Goal: Find specific page/section: Find specific page/section

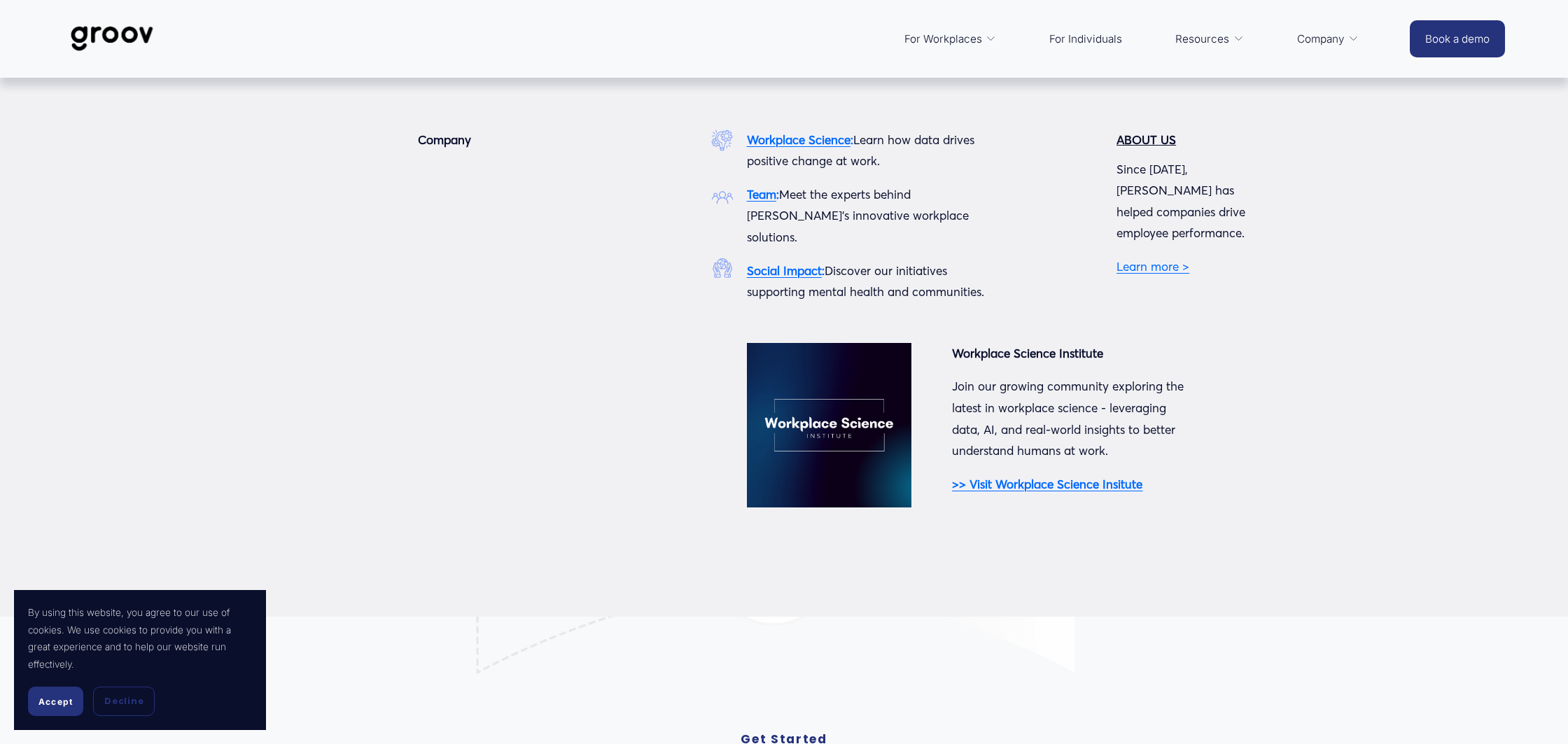
click at [770, 191] on strong "Team" at bounding box center [762, 194] width 29 height 15
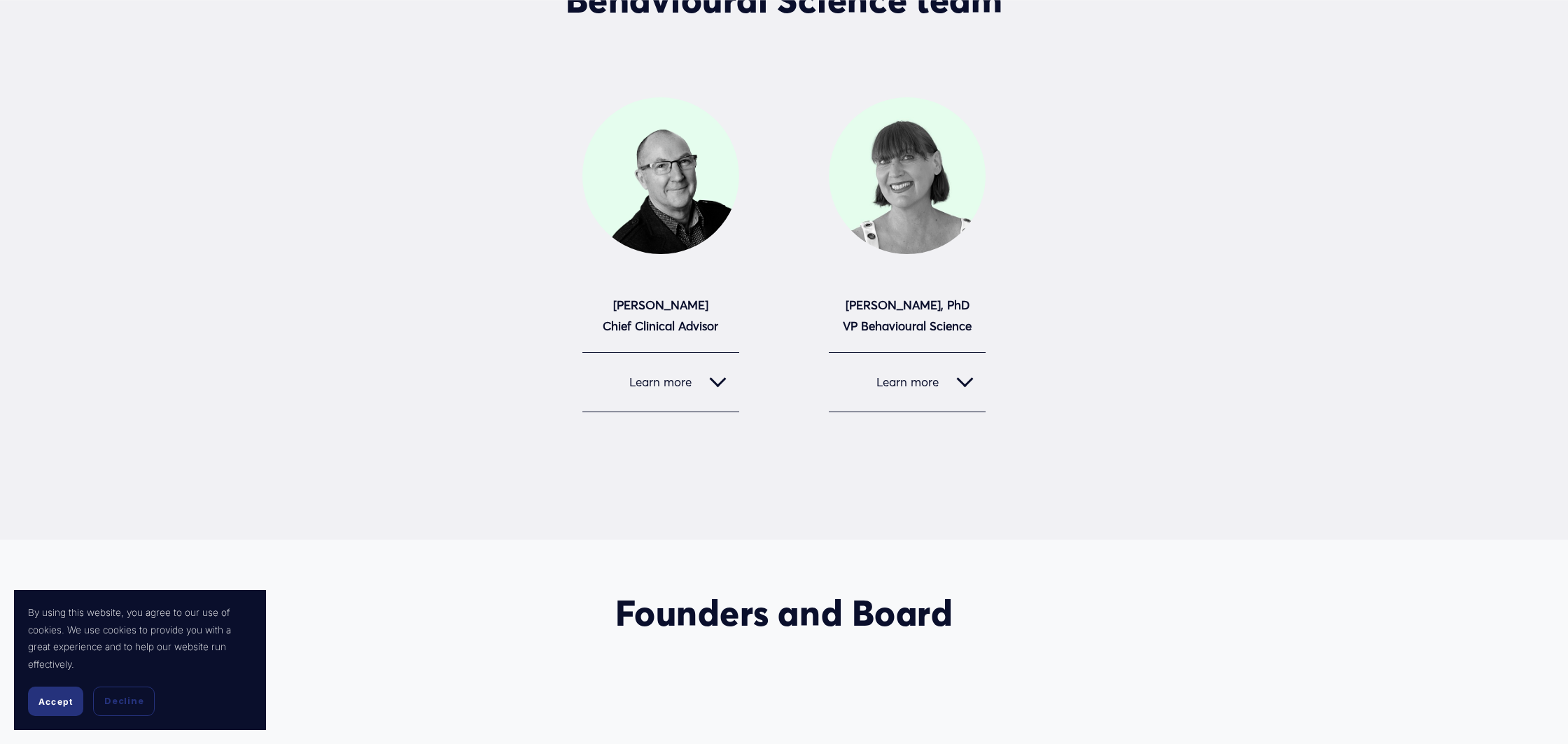
scroll to position [770, 0]
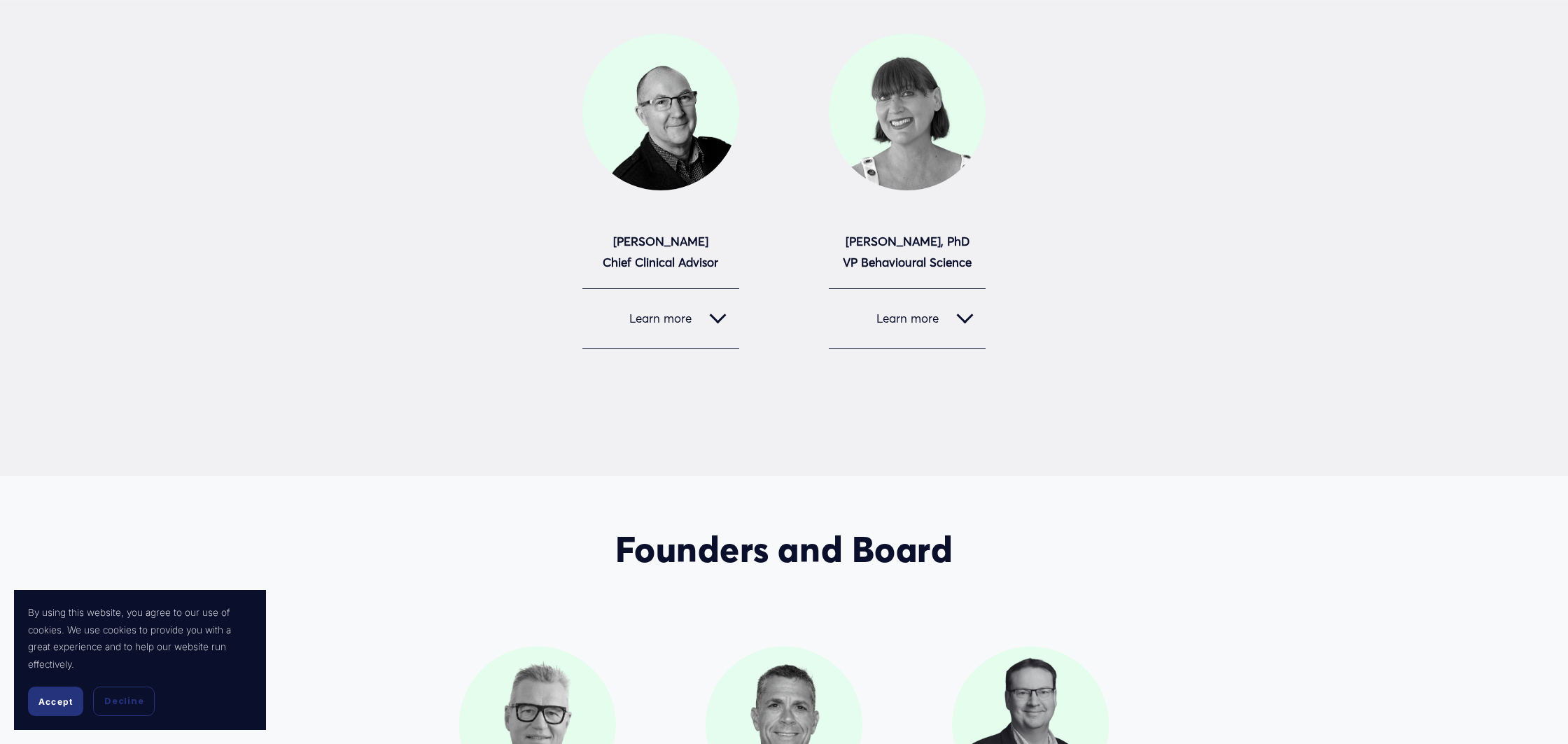
click at [957, 315] on div at bounding box center [964, 315] width 17 height 17
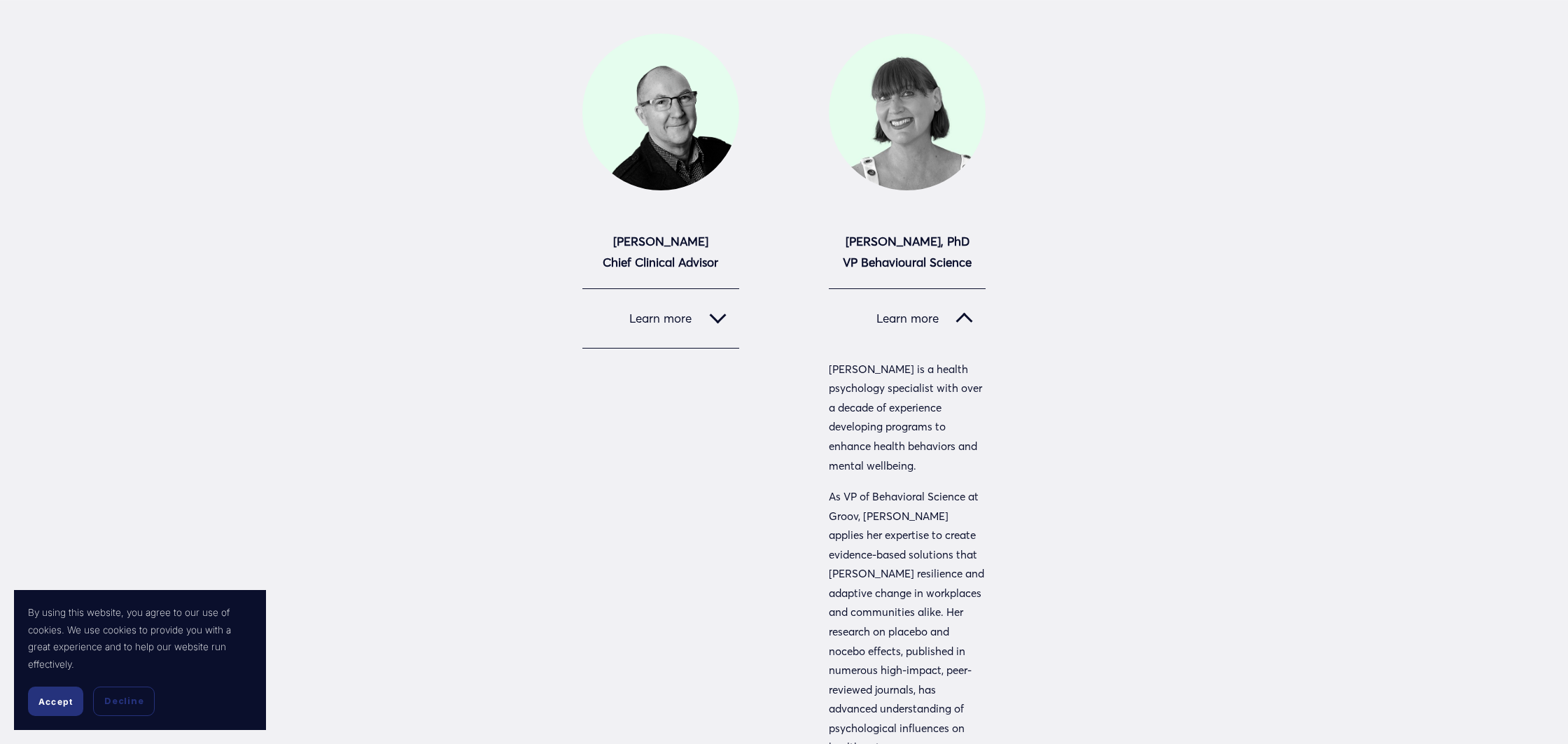
click at [894, 130] on div at bounding box center [908, 112] width 157 height 157
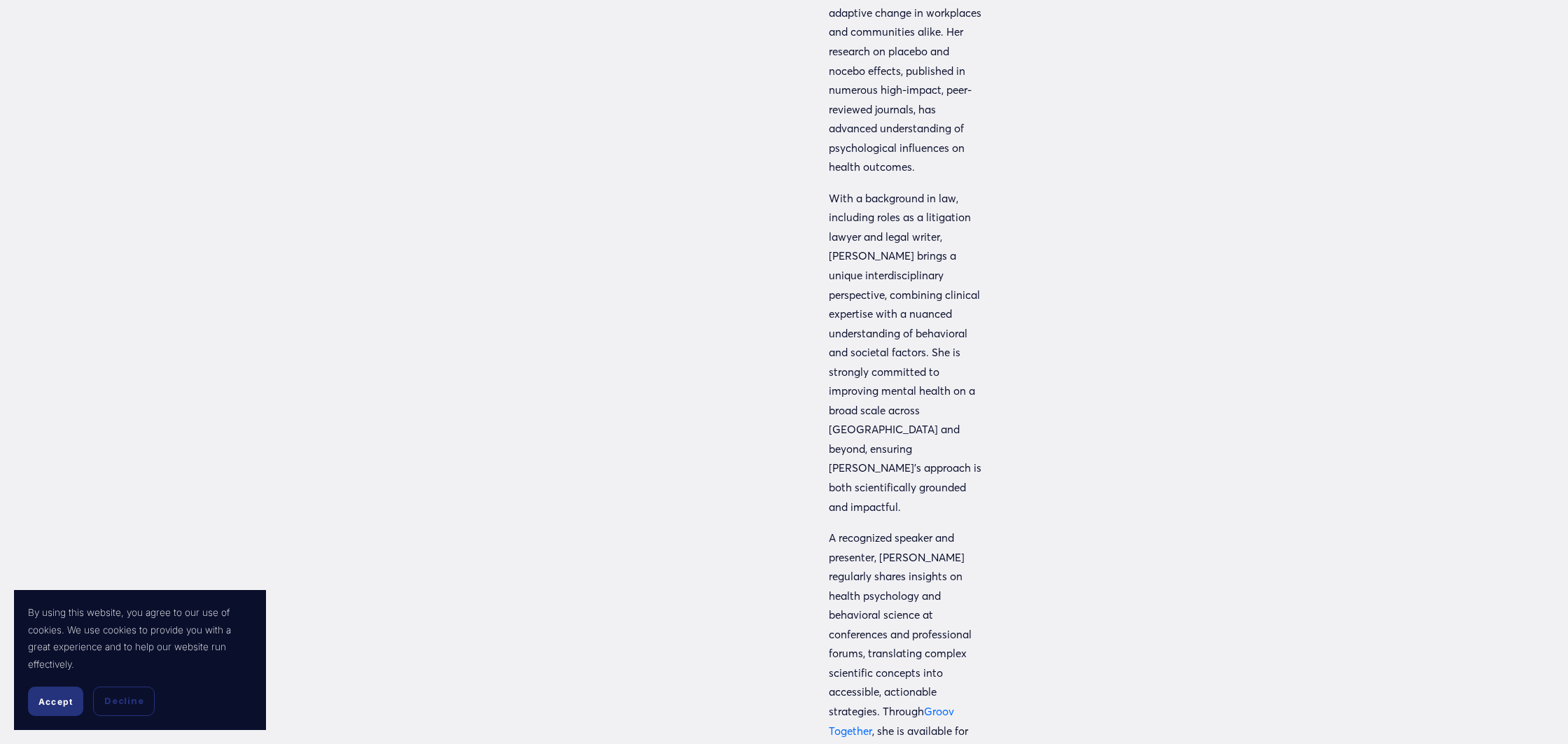
scroll to position [1355, 0]
